Goal: Information Seeking & Learning: Learn about a topic

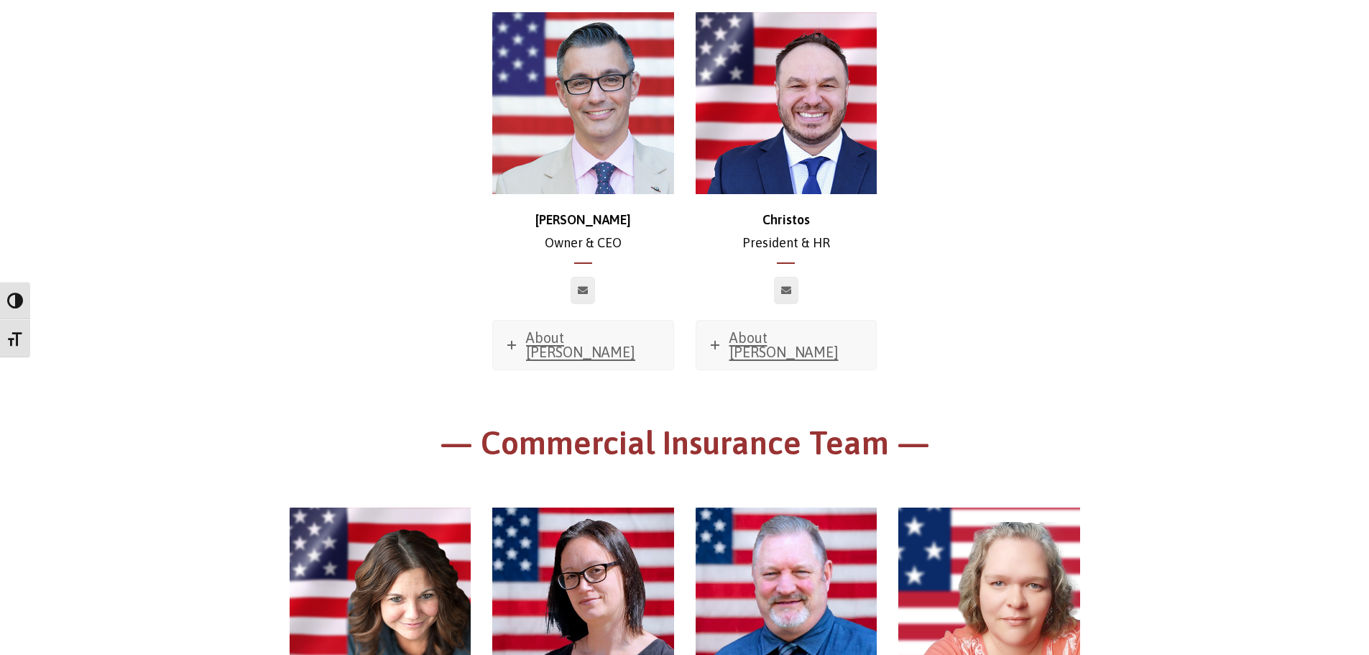
scroll to position [290, 0]
click at [748, 344] on span "About [PERSON_NAME]" at bounding box center [783, 344] width 109 height 31
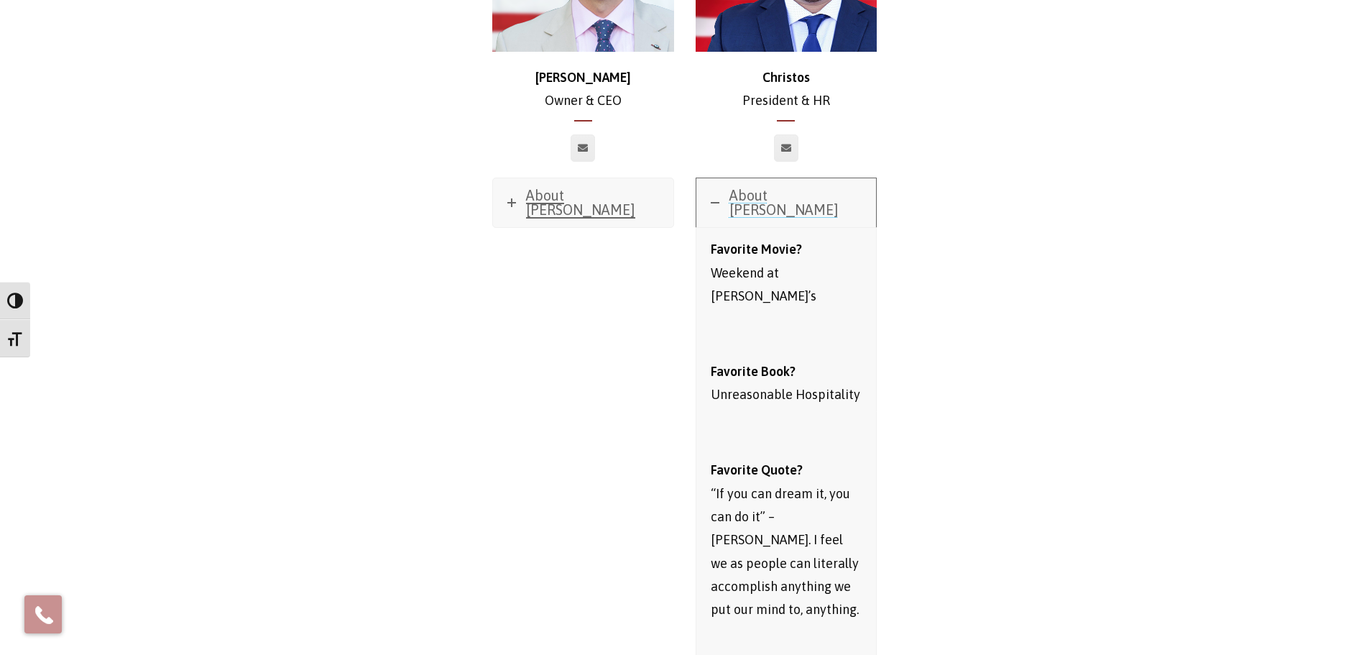
scroll to position [433, 0]
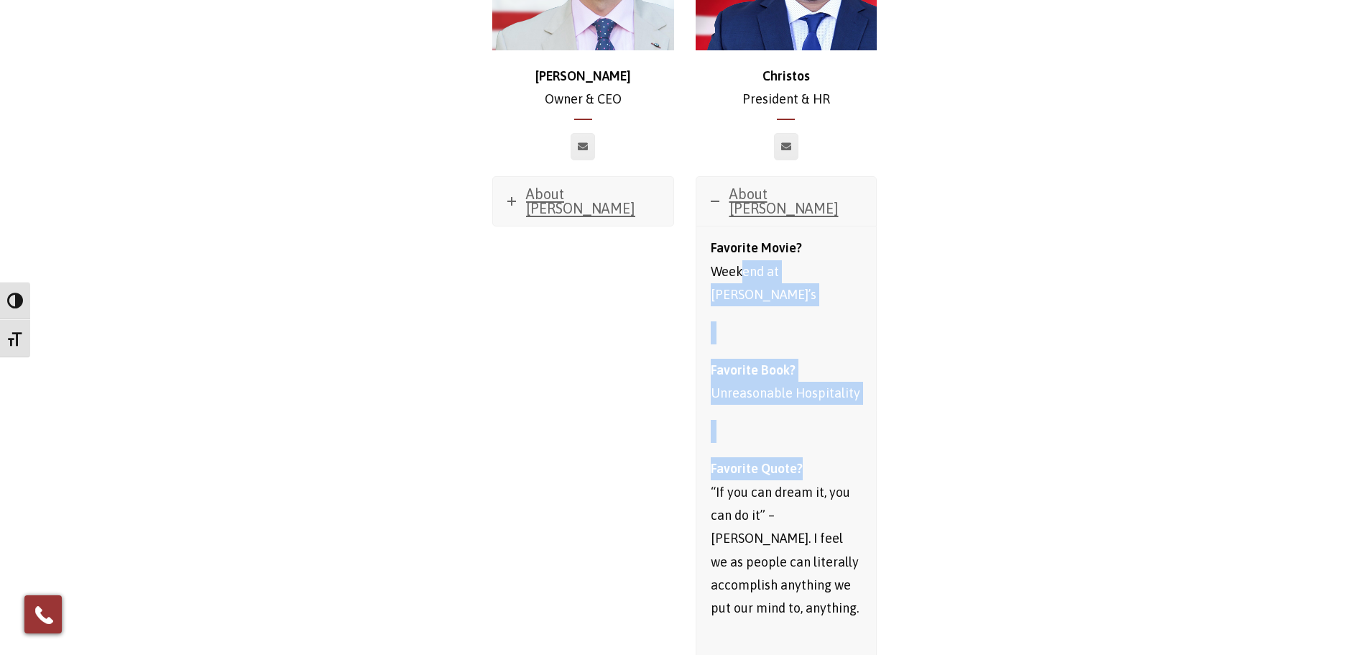
drag, startPoint x: 739, startPoint y: 252, endPoint x: 815, endPoint y: 411, distance: 176.4
click at [815, 411] on div "Favorite Movie? Weekend at [GEOGRAPHIC_DATA]’s Favorite Book? Unreasonable Hosp…" at bounding box center [787, 633] width 152 height 795
click at [810, 420] on p at bounding box center [787, 431] width 152 height 23
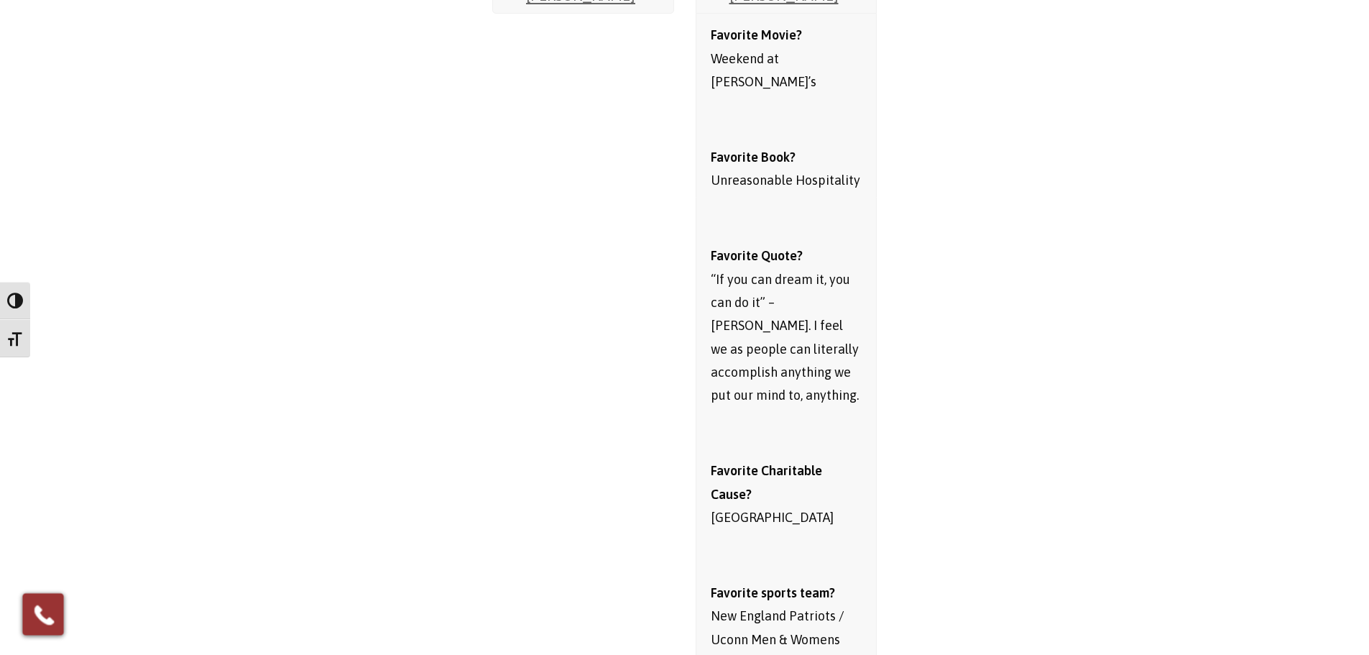
scroll to position [649, 0]
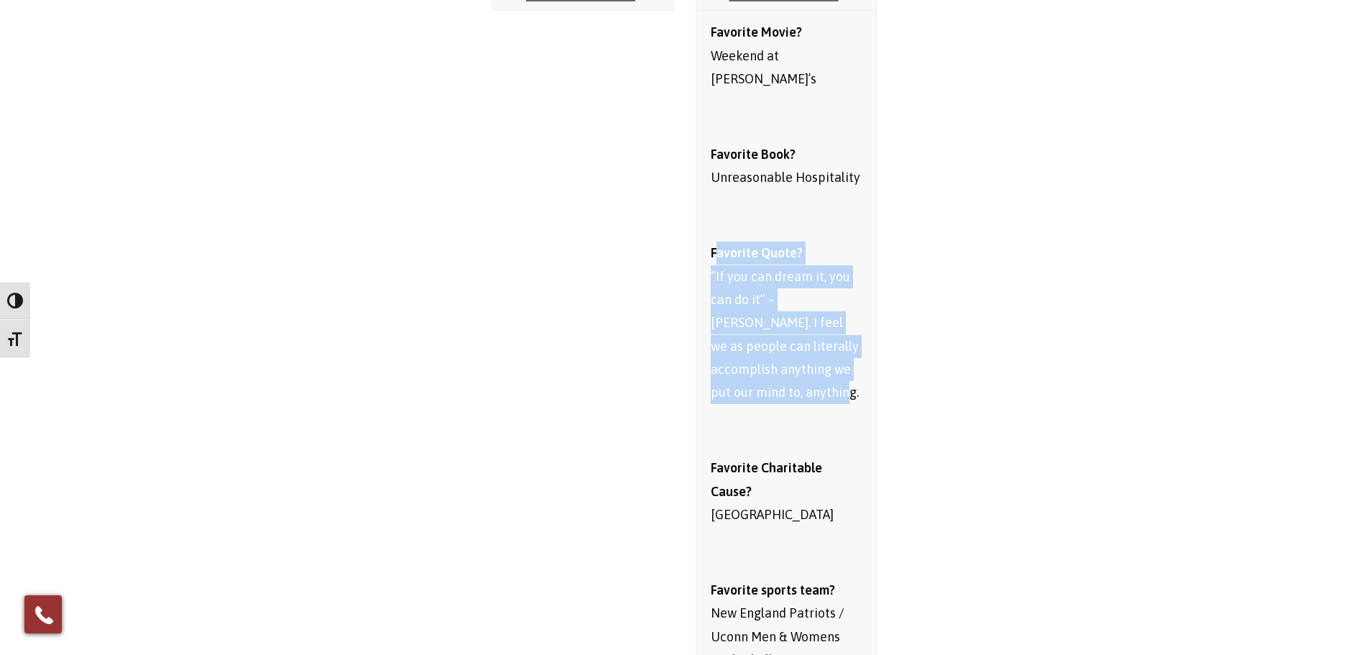
drag, startPoint x: 723, startPoint y: 211, endPoint x: 824, endPoint y: 366, distance: 185.3
click at [824, 366] on div "Favorite Movie? Weekend at [GEOGRAPHIC_DATA]’s Favorite Book? Unreasonable Hosp…" at bounding box center [787, 418] width 152 height 795
click at [822, 366] on p "Favorite Quote? “If you can dream it, you can do it” – [PERSON_NAME]. I feel we…" at bounding box center [787, 322] width 152 height 163
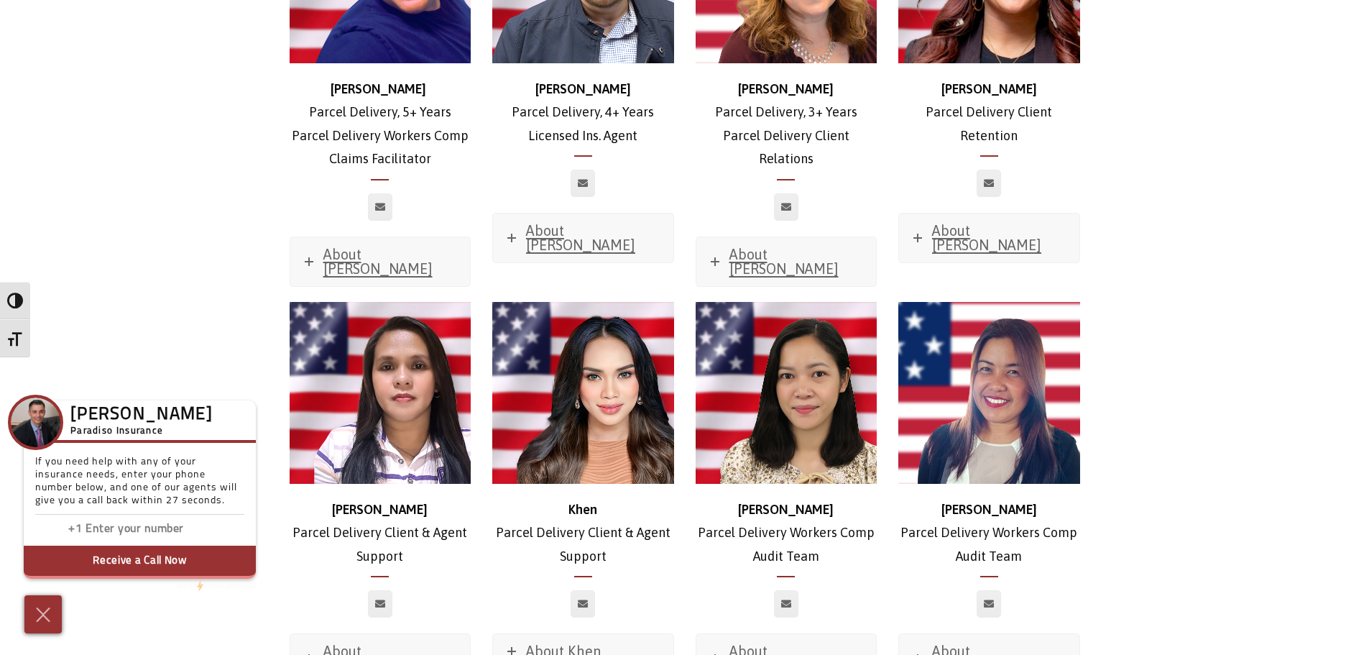
scroll to position [3595, 0]
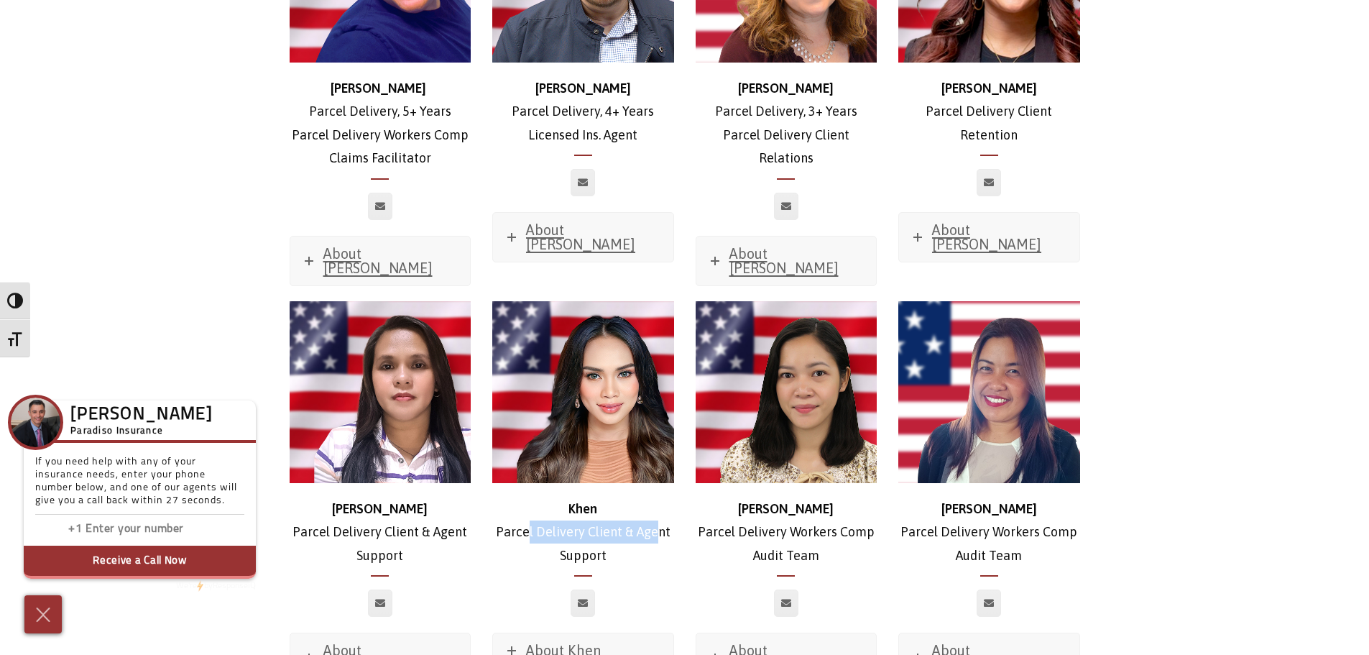
drag, startPoint x: 522, startPoint y: 448, endPoint x: 647, endPoint y: 450, distance: 125.0
click at [647, 497] on p "Khen Parcel Delivery Client & Agent Support" at bounding box center [583, 532] width 182 height 70
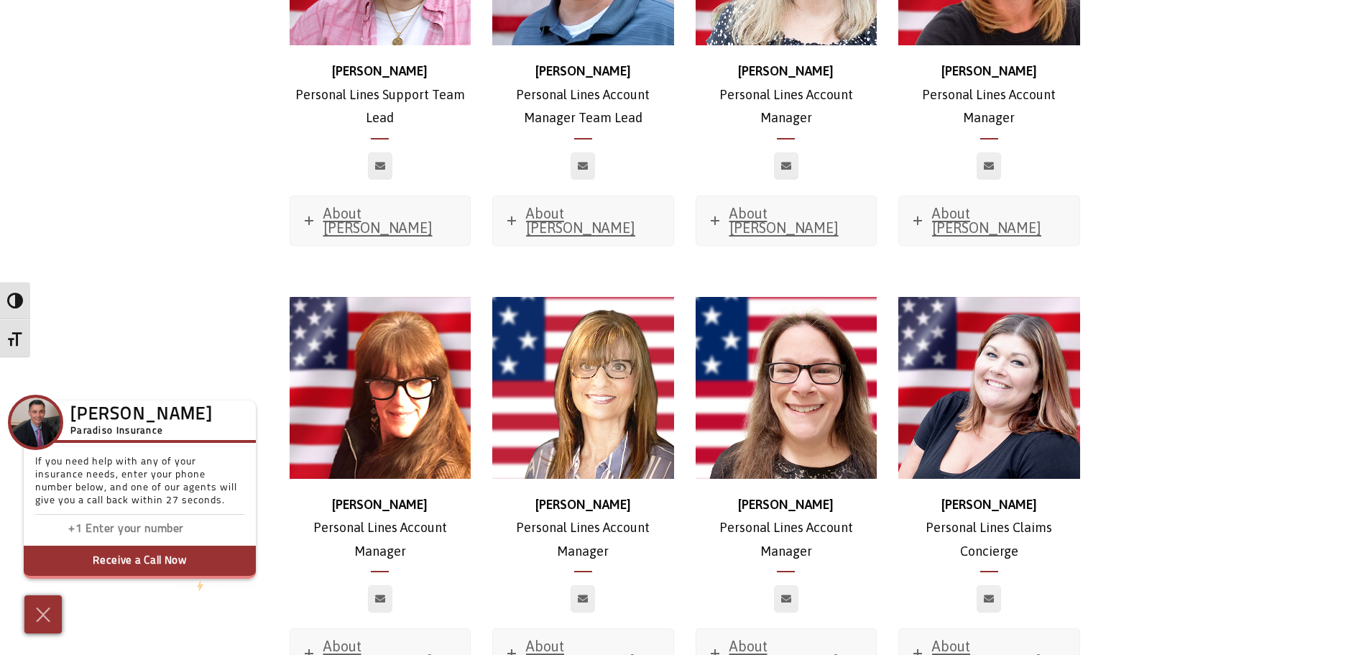
scroll to position [5463, 0]
